Goal: Information Seeking & Learning: Check status

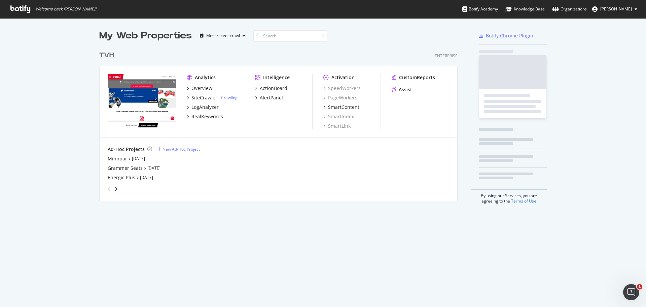
scroll to position [153, 359]
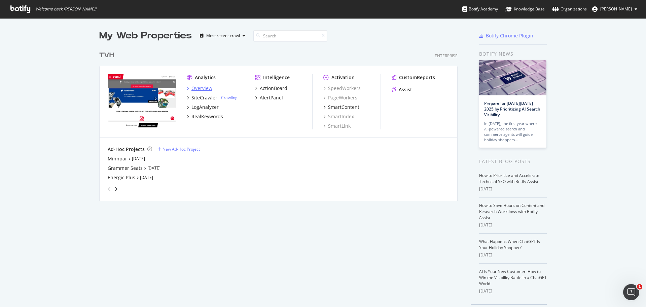
click at [194, 87] on div "Overview" at bounding box center [202, 88] width 21 height 7
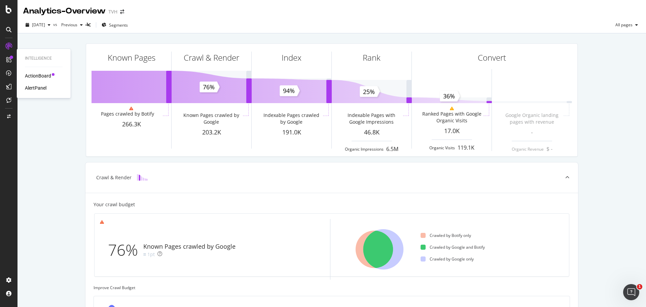
click at [36, 75] on div "ActionBoard" at bounding box center [38, 75] width 26 height 7
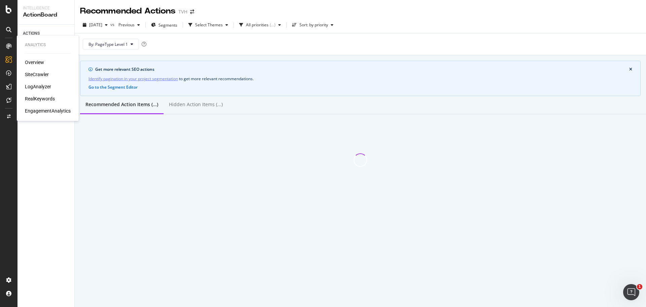
click at [40, 74] on div "SiteCrawler" at bounding box center [37, 74] width 24 height 7
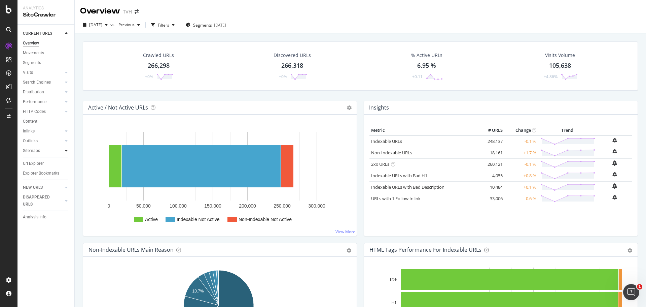
click at [65, 151] on icon at bounding box center [66, 150] width 3 height 4
click at [36, 150] on div "Sitemaps" at bounding box center [31, 150] width 17 height 7
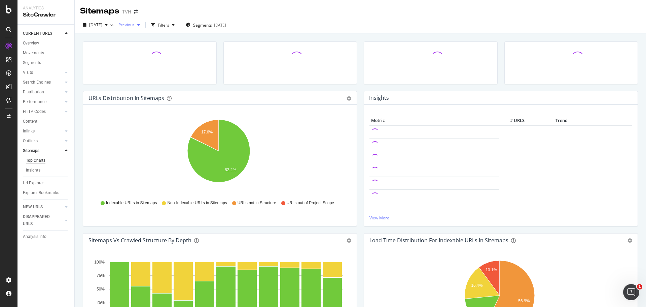
click at [135, 24] on span "Previous" at bounding box center [125, 25] width 19 height 6
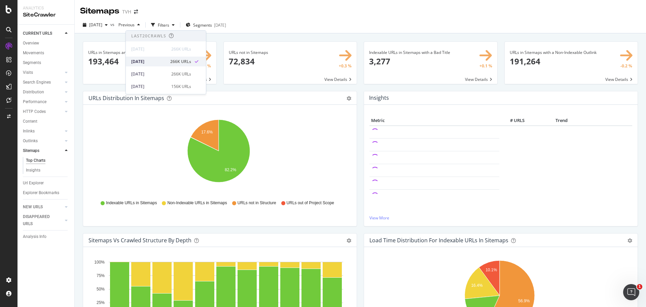
click at [161, 62] on div "[DATE]" at bounding box center [148, 62] width 35 height 6
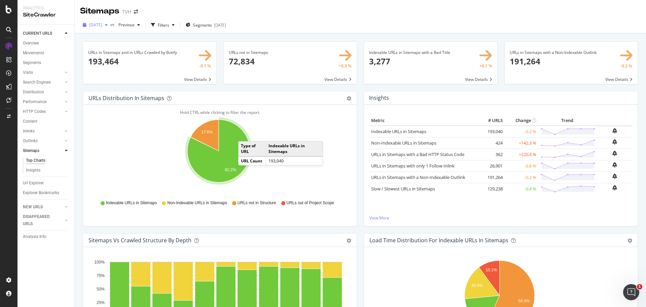
click at [102, 24] on span "[DATE]" at bounding box center [95, 25] width 13 height 6
click at [360, 105] on div "Insights Metric # URLS Change Trend Indexable URLs in Sitemaps 193,040 -0.2 % N…" at bounding box center [500, 162] width 281 height 142
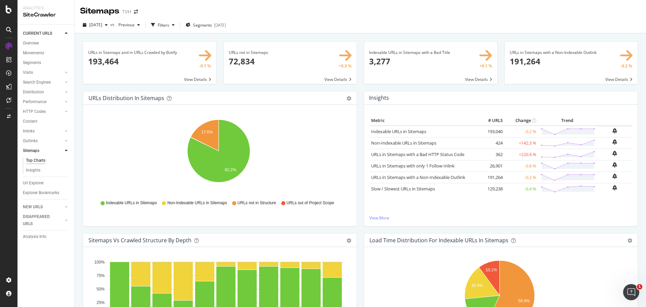
click at [234, 60] on span at bounding box center [290, 63] width 133 height 42
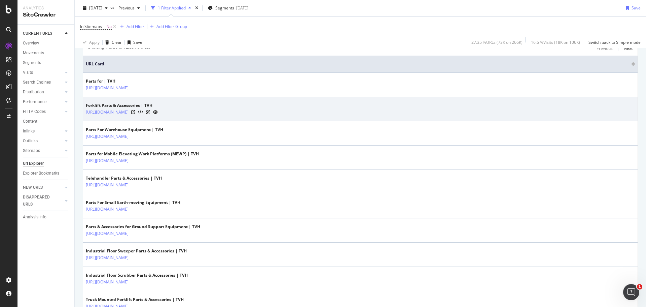
scroll to position [148, 0]
drag, startPoint x: 206, startPoint y: 116, endPoint x: 229, endPoint y: 112, distance: 23.1
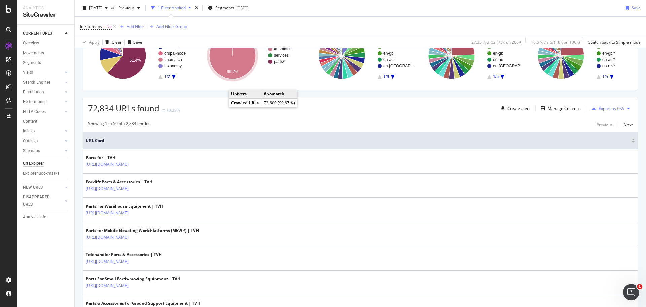
scroll to position [14, 0]
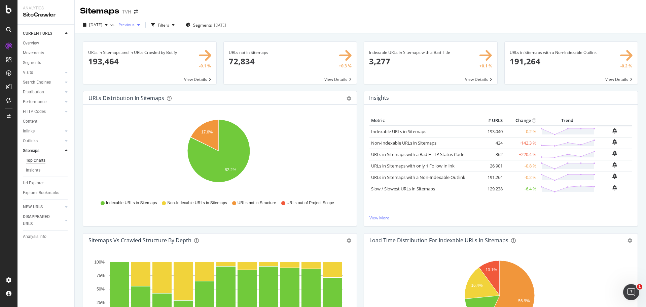
click at [143, 23] on div "button" at bounding box center [139, 25] width 8 height 4
click at [172, 73] on div "266K URLs" at bounding box center [181, 74] width 20 height 6
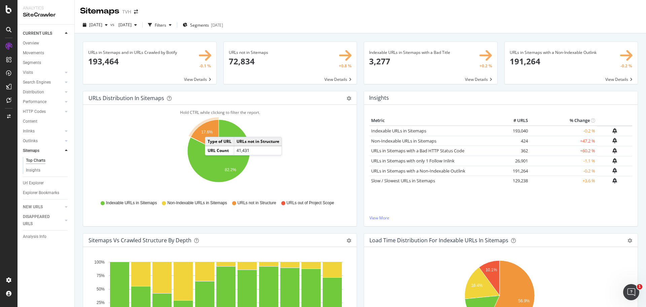
click at [211, 130] on text "17.6%" at bounding box center [206, 132] width 11 height 5
click at [239, 57] on span at bounding box center [290, 63] width 133 height 42
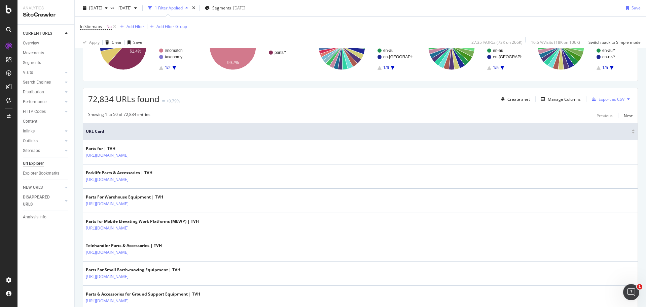
scroll to position [101, 0]
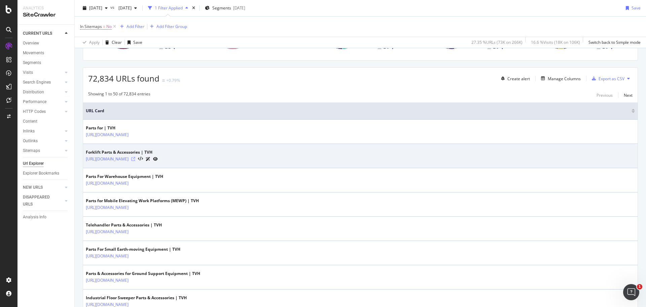
click at [135, 158] on icon at bounding box center [133, 159] width 4 height 4
